Goal: Contribute content

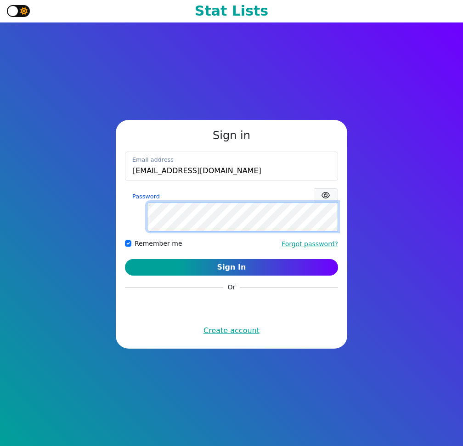
click at [125, 259] on button "Sign In" at bounding box center [231, 267] width 213 height 17
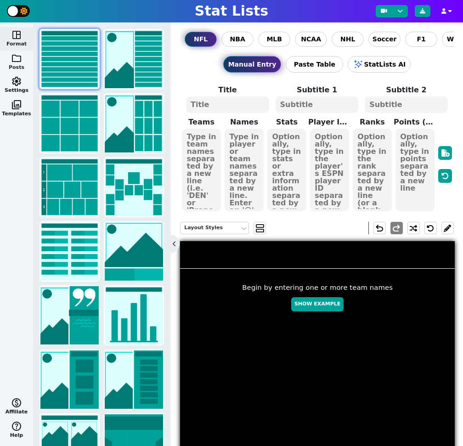
click at [15, 57] on span "folder" at bounding box center [16, 58] width 11 height 11
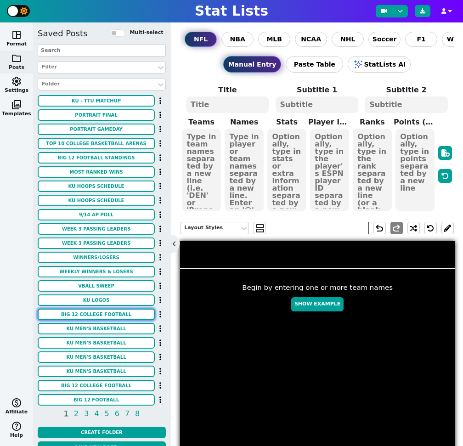
click at [112, 315] on button "BIG 12 COLLEGE FOOTBALL" at bounding box center [96, 314] width 117 height 11
type textarea "BIG 12 COLLEGE FOOTBALL"
type textarea "WEEK 2 SCOREBOARD"
type textarea "KU MIZ OKST ORE ASU MSST IOWA ISU BAY SMU KENT TTU CP UTAH BGSU CIN DEL COLO WV…"
type textarea "31 42 3 69 20 24 13 16 48 45 14 62 9 63 20 34 7 31 10 17 24 21 35 9 7 68 3 48 3…"
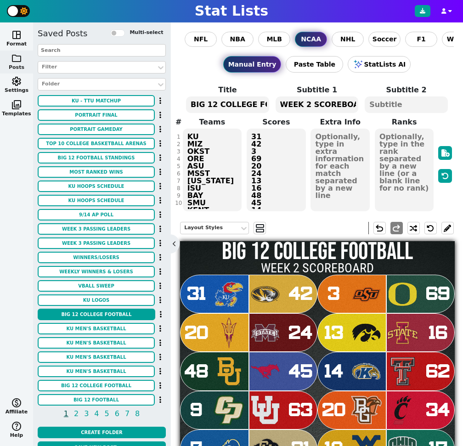
click at [307, 103] on textarea "WEEK 2 SCOREBOARD" at bounding box center [317, 104] width 83 height 17
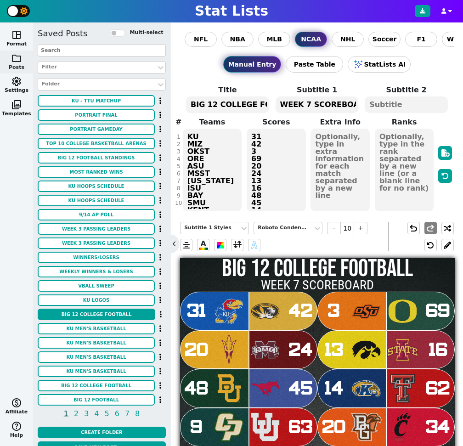
type textarea "WEEK 7 SCOREBOARD"
click at [206, 170] on textarea "KU MIZ OKST ORE ASU MSST IOWA ISU BAY SMU KENT TTU CP UTAH BGSU CIN DEL COLO WV…" at bounding box center [212, 170] width 59 height 83
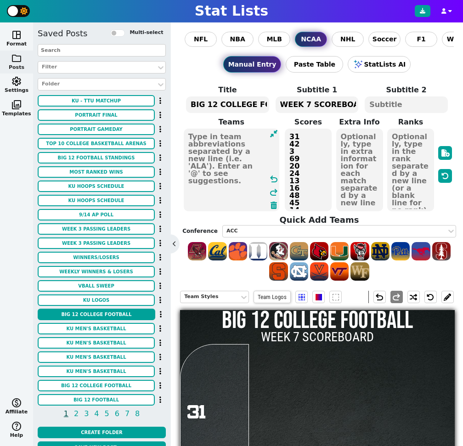
click at [306, 166] on textarea "31 42 3 69 20 24 13 16 48 45 14 62 9 63 20 34 7 31 10 17 24 21 35 9 7 68 3 48 3…" at bounding box center [308, 170] width 47 height 83
click at [200, 152] on textarea at bounding box center [232, 170] width 96 height 83
click at [243, 229] on div "ACC" at bounding box center [334, 231] width 216 height 8
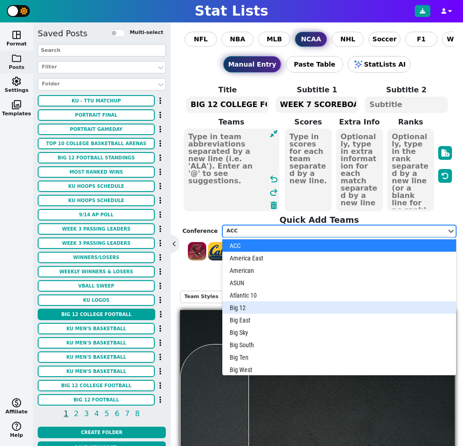
click at [253, 306] on div "Big 12" at bounding box center [339, 307] width 234 height 12
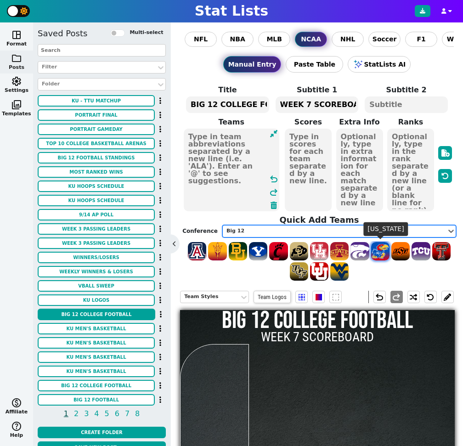
click at [384, 254] on span at bounding box center [380, 251] width 18 height 18
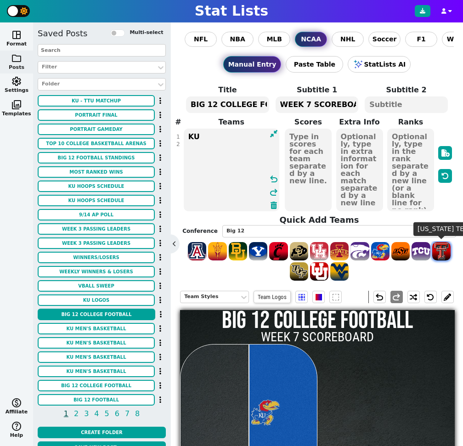
click at [443, 253] on span at bounding box center [441, 251] width 18 height 18
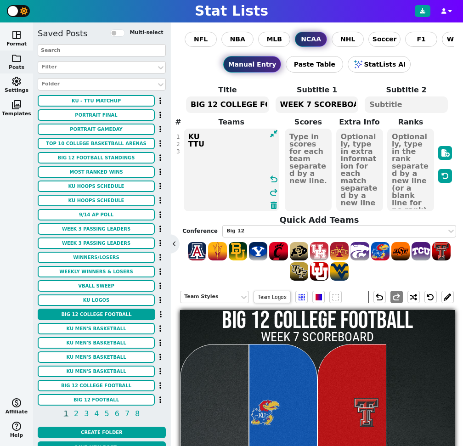
click at [189, 143] on textarea "KU TTU" at bounding box center [232, 170] width 96 height 83
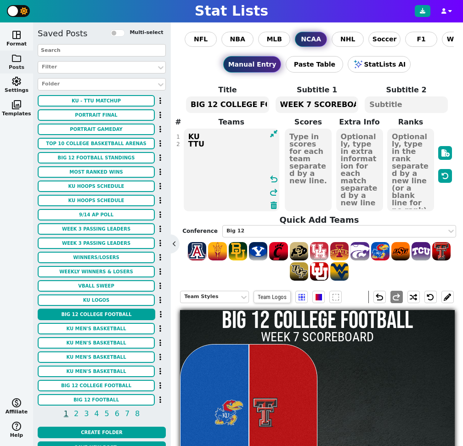
click at [222, 147] on textarea "KU TTU" at bounding box center [232, 170] width 96 height 83
click at [260, 251] on span at bounding box center [258, 251] width 18 height 18
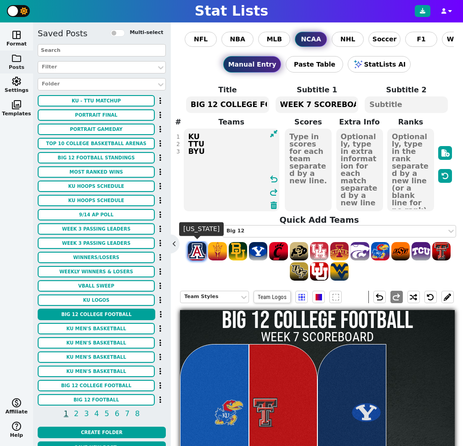
click at [200, 254] on span at bounding box center [197, 251] width 18 height 18
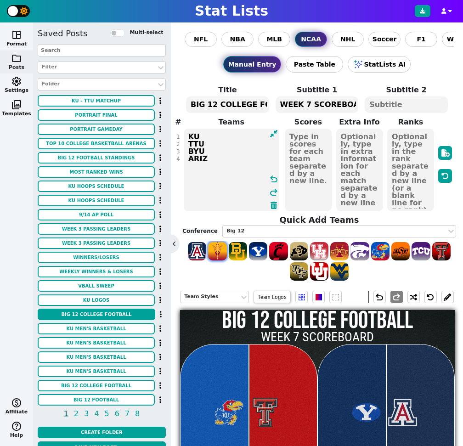
click at [219, 254] on span at bounding box center [217, 251] width 18 height 18
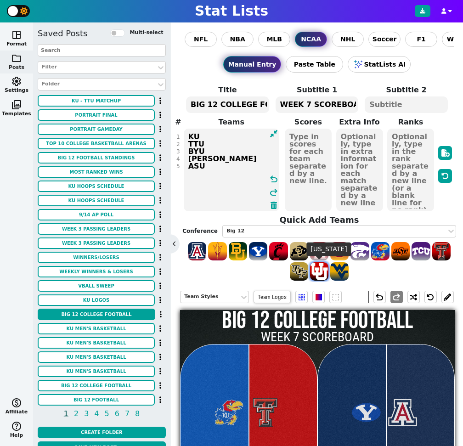
click at [316, 268] on span at bounding box center [319, 271] width 18 height 18
click at [341, 250] on span at bounding box center [339, 251] width 18 height 18
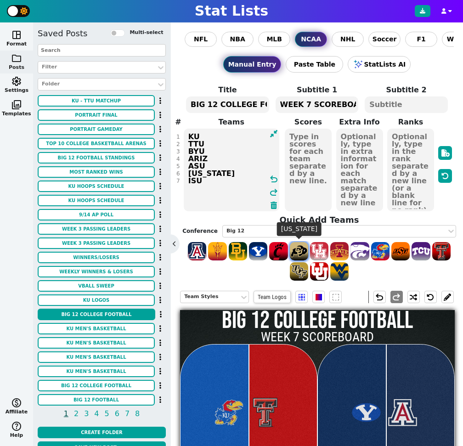
click at [302, 251] on span at bounding box center [299, 251] width 18 height 18
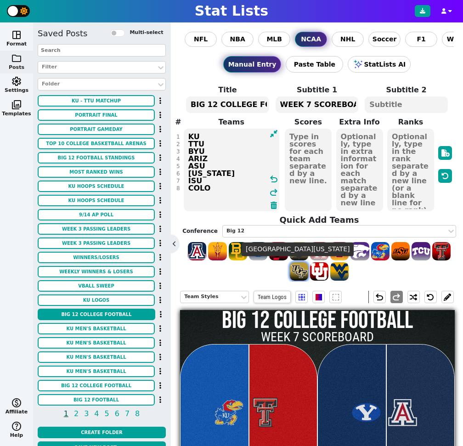
click at [299, 271] on span at bounding box center [299, 271] width 18 height 18
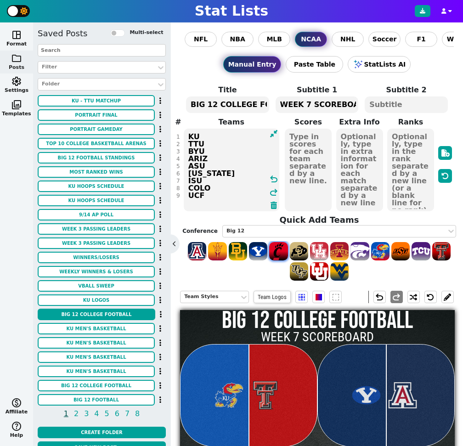
click at [281, 252] on span at bounding box center [278, 251] width 18 height 18
click at [323, 249] on span at bounding box center [319, 251] width 18 height 18
click at [399, 255] on span at bounding box center [400, 251] width 18 height 18
click at [421, 255] on span at bounding box center [421, 251] width 18 height 18
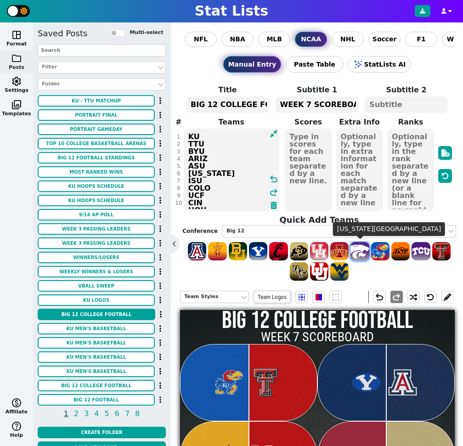
click at [361, 254] on span at bounding box center [359, 251] width 18 height 18
type textarea "KU TTU BYU ARIZ ASU UTAH ISU COLO UCF CIN HOU OKST TCU KSU"
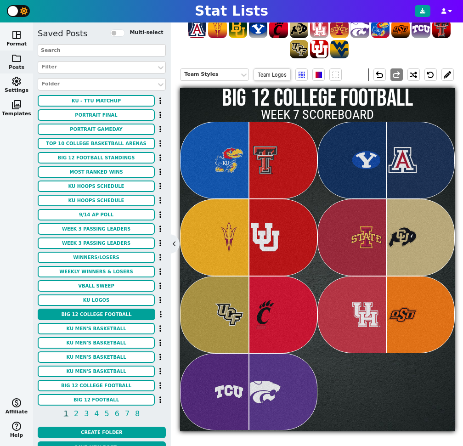
scroll to position [219, 0]
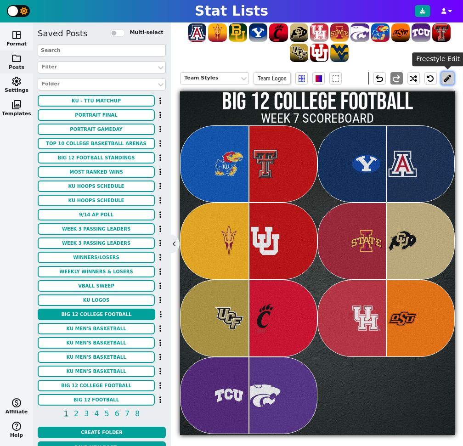
click at [447, 79] on button at bounding box center [447, 78] width 12 height 12
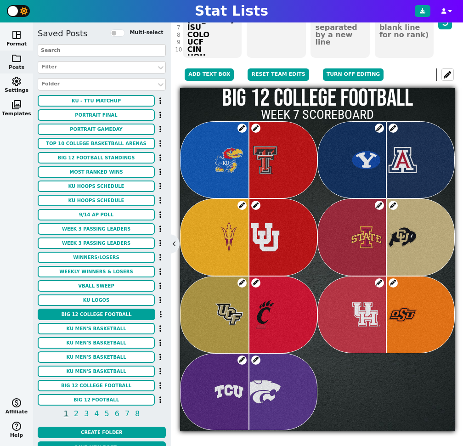
click at [393, 127] on span at bounding box center [393, 128] width 9 height 9
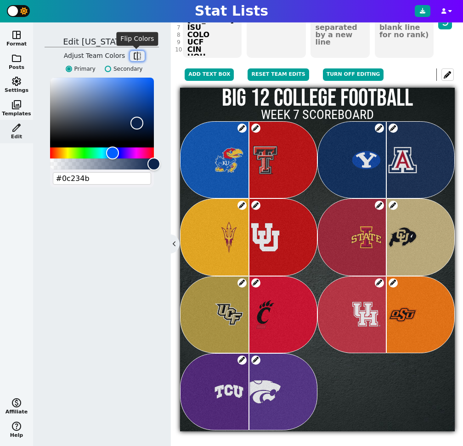
click at [138, 53] on span "flip" at bounding box center [137, 55] width 9 height 9
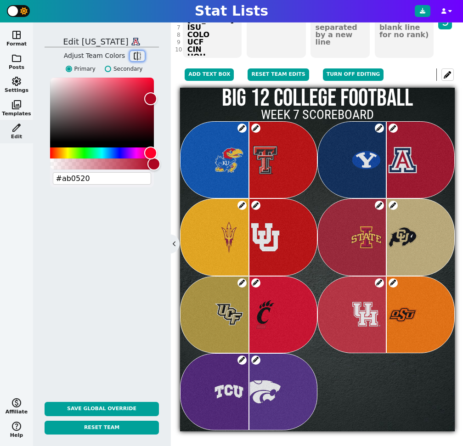
type input "#ab0520"
click at [254, 360] on span at bounding box center [255, 359] width 9 height 9
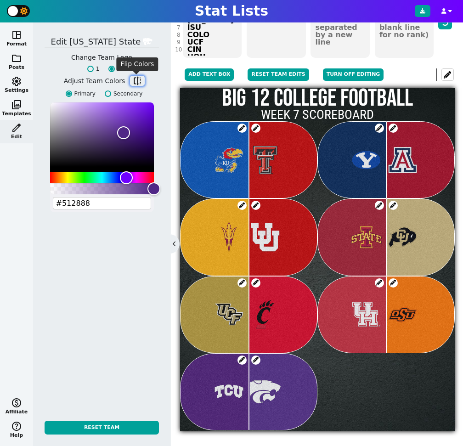
click at [136, 78] on span "flip" at bounding box center [137, 80] width 9 height 9
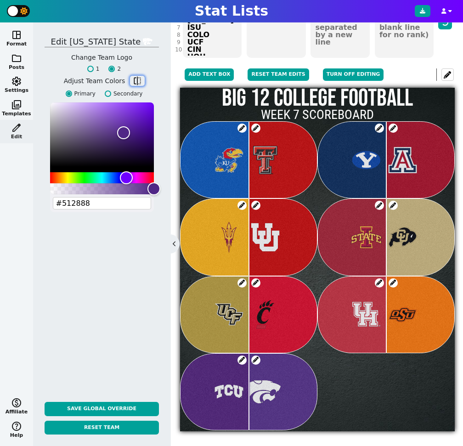
click at [136, 78] on span "flip" at bounding box center [137, 80] width 9 height 9
type input "#a7a7a7"
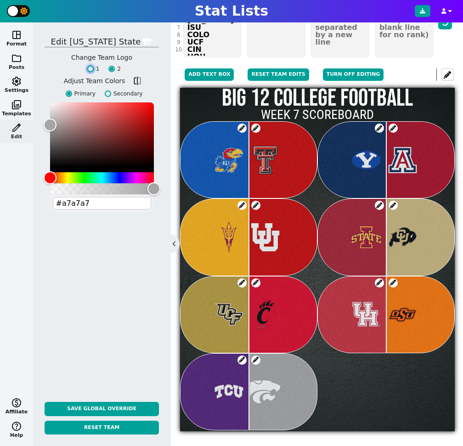
click at [91, 72] on input "1" at bounding box center [90, 69] width 6 height 6
radio input "true"
click at [341, 72] on button "Turn off editing" at bounding box center [353, 74] width 61 height 12
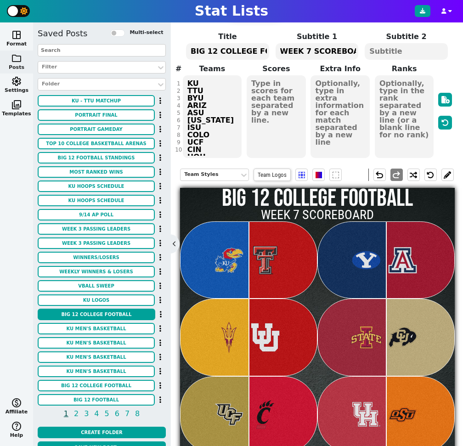
scroll to position [0, 0]
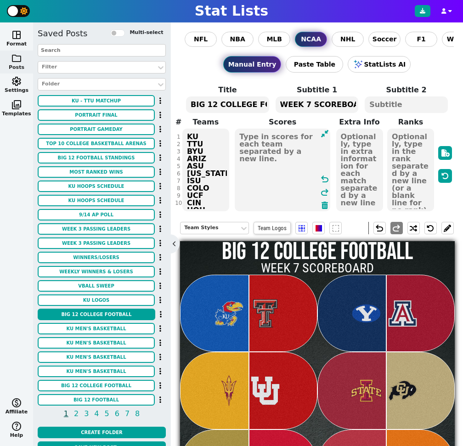
click at [276, 157] on textarea at bounding box center [283, 170] width 96 height 83
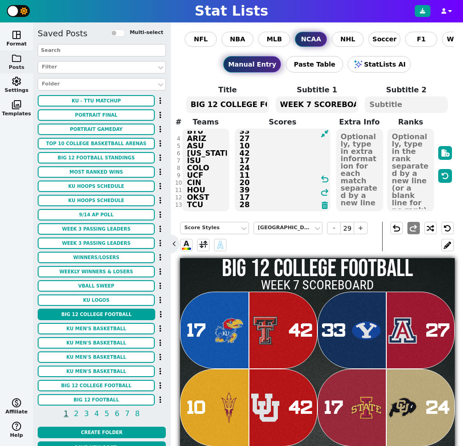
scroll to position [28, 0]
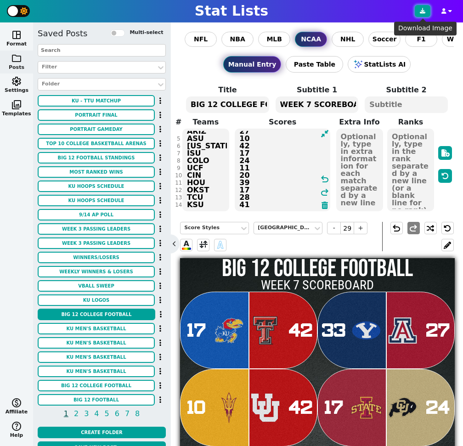
type textarea "17 42 33 27 10 42 17 24 11 20 39 17 28 41"
click at [422, 15] on button at bounding box center [423, 11] width 16 height 12
